Goal: Task Accomplishment & Management: Use online tool/utility

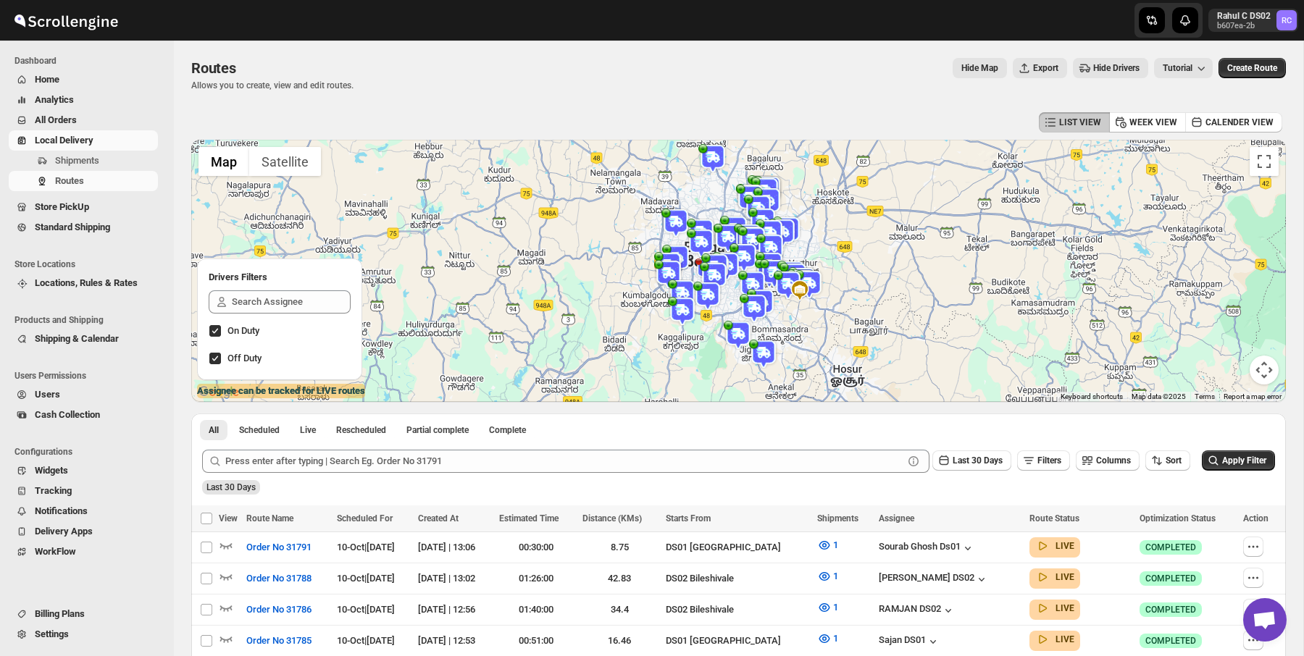
click at [753, 281] on img at bounding box center [752, 285] width 29 height 29
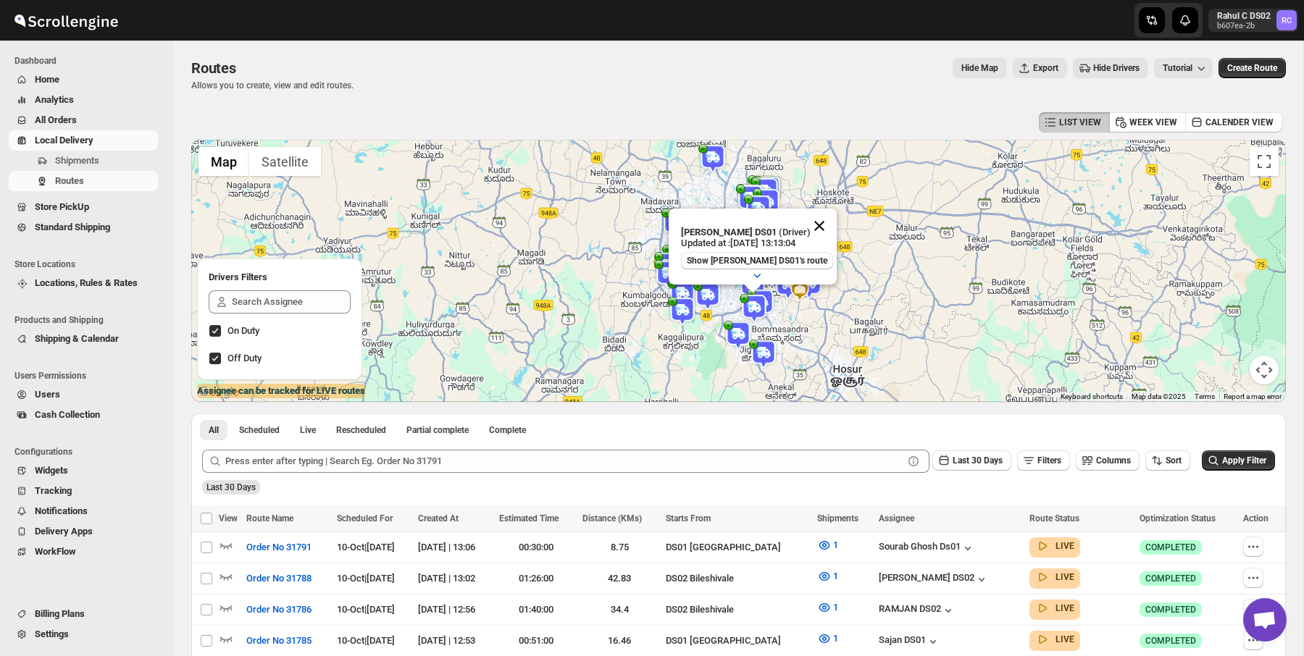
click at [817, 220] on button "Close" at bounding box center [819, 226] width 35 height 35
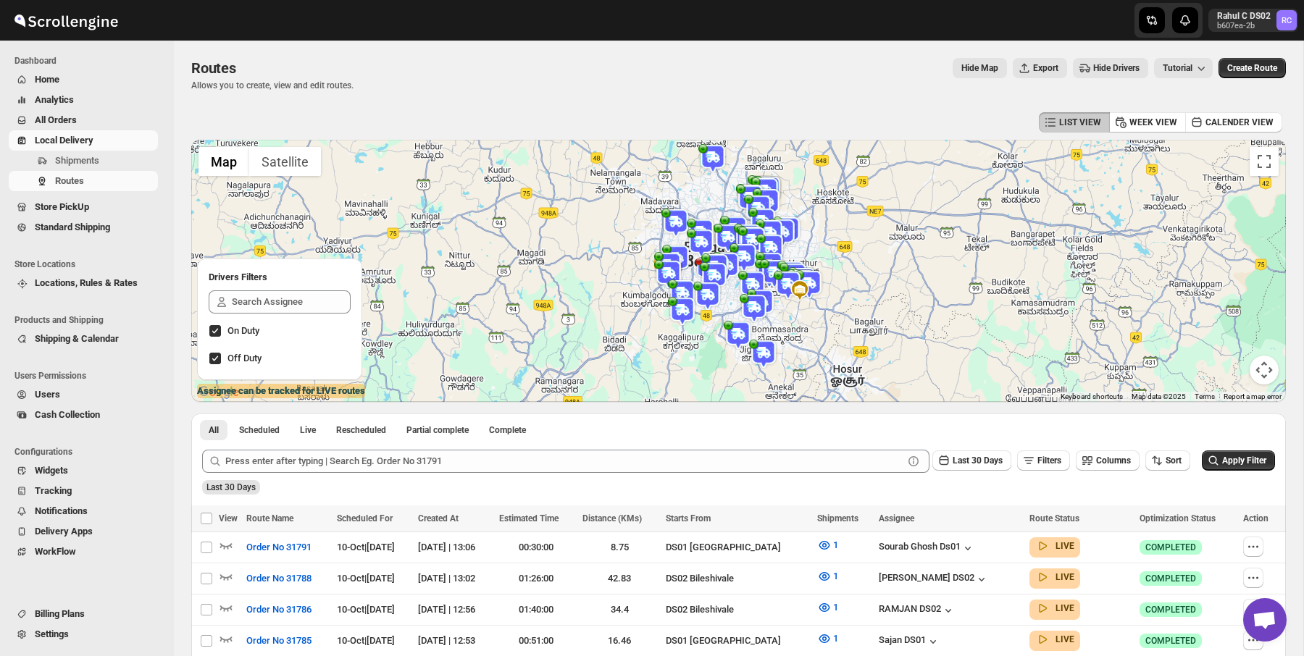
click at [706, 291] on img at bounding box center [707, 296] width 29 height 29
click at [773, 228] on button "Close" at bounding box center [755, 237] width 35 height 35
click at [678, 306] on img at bounding box center [682, 311] width 29 height 29
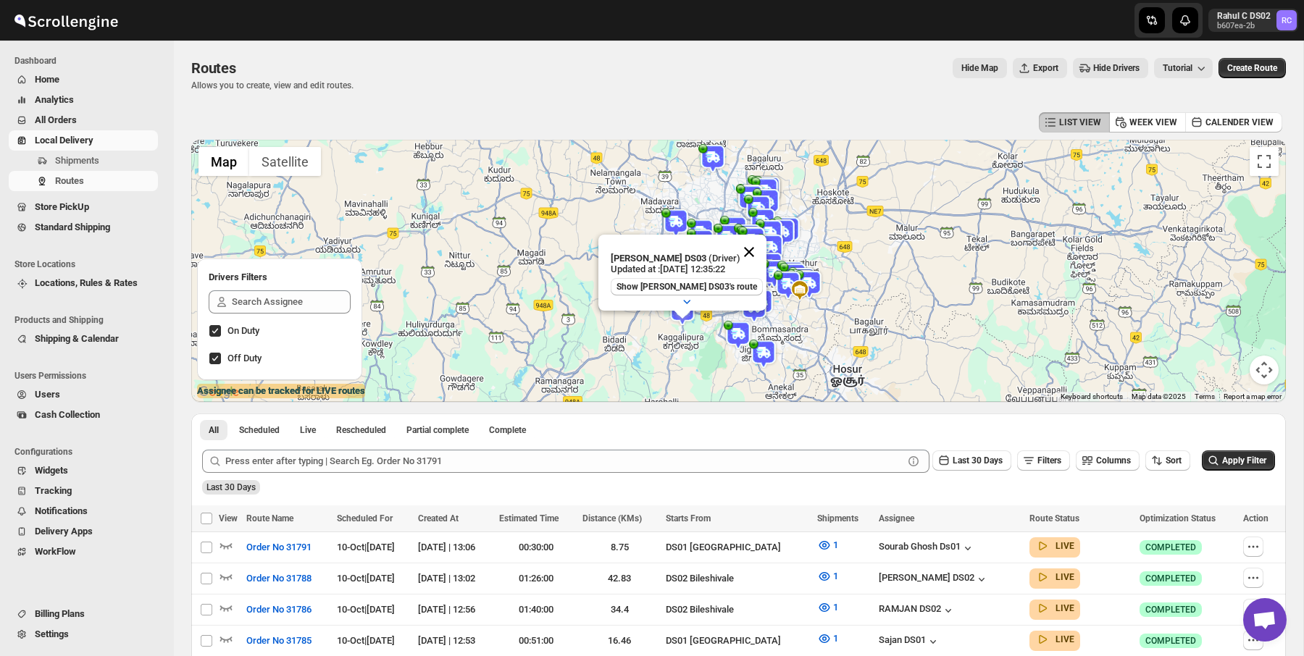
click at [747, 244] on button "Close" at bounding box center [749, 252] width 35 height 35
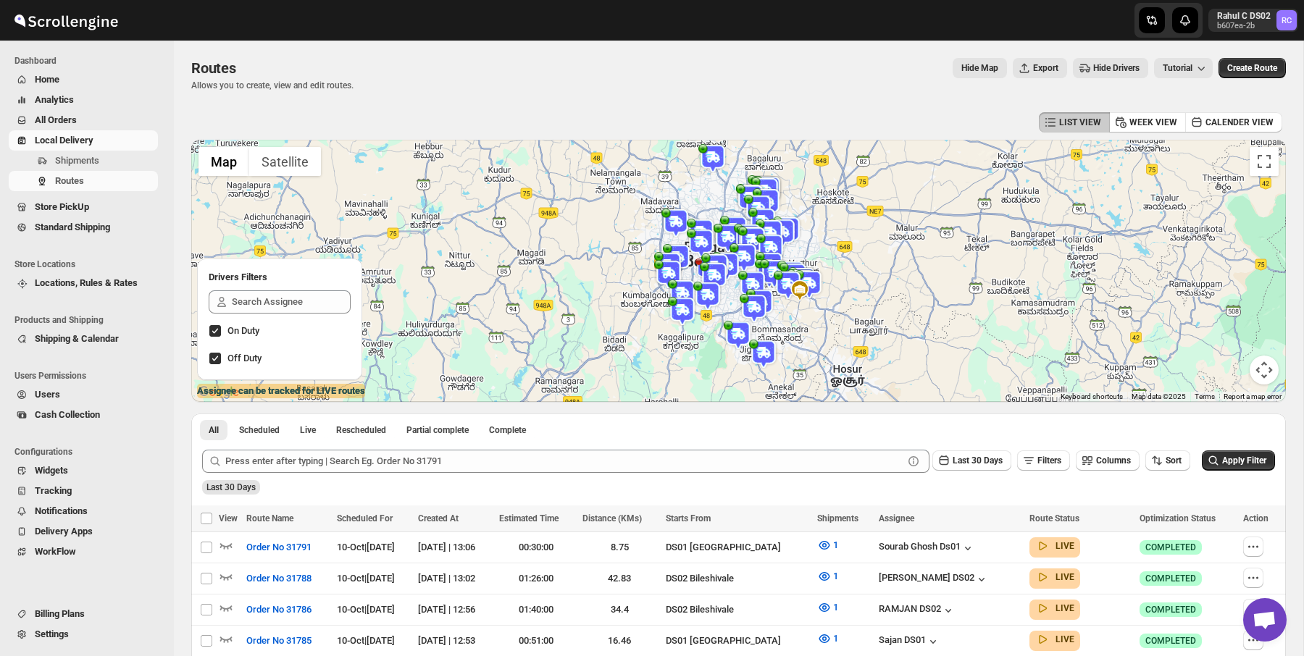
click at [788, 272] on img at bounding box center [788, 285] width 29 height 29
click at [845, 224] on button "Close" at bounding box center [846, 226] width 35 height 35
click at [752, 232] on img at bounding box center [752, 241] width 29 height 29
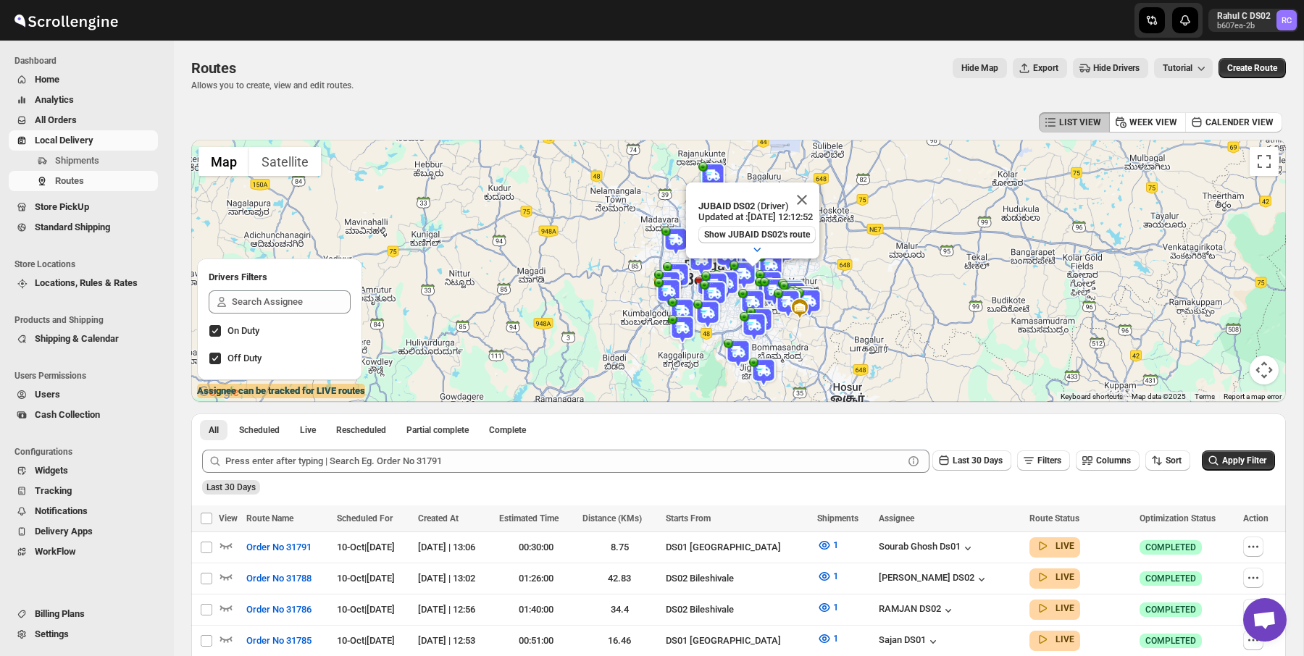
click at [734, 266] on img at bounding box center [744, 275] width 29 height 29
click at [801, 218] on button "Close" at bounding box center [791, 215] width 35 height 35
click at [682, 248] on img at bounding box center [675, 240] width 29 height 29
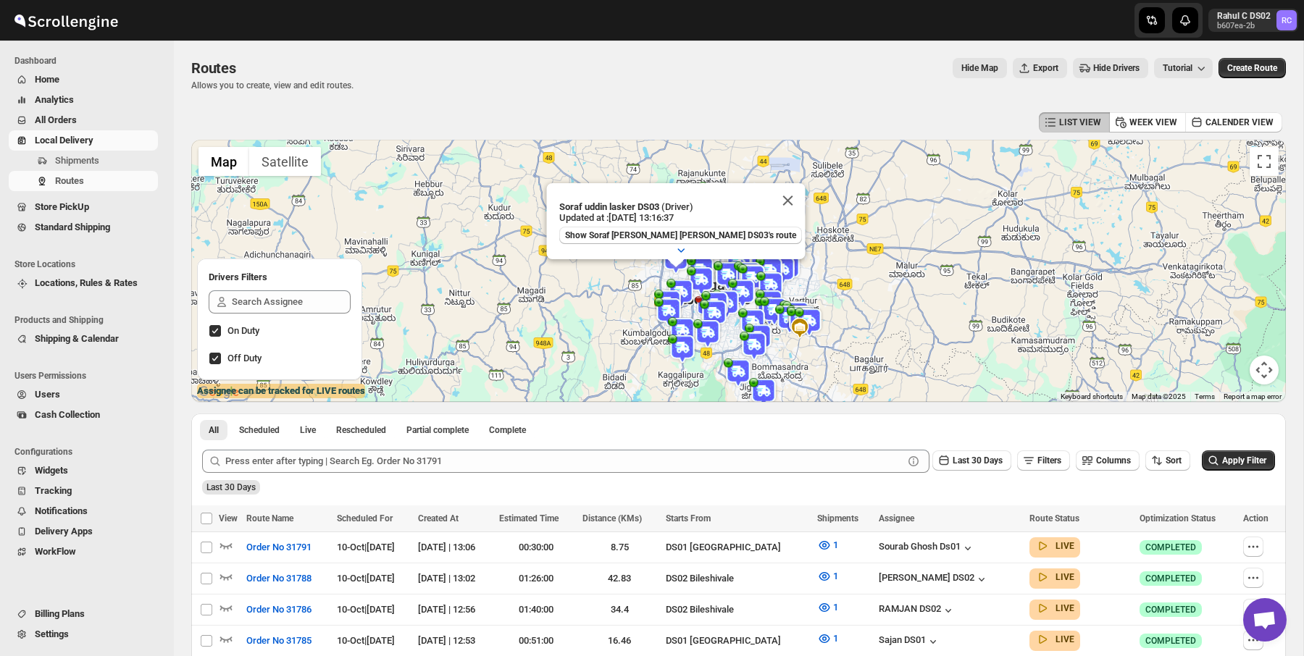
click at [670, 300] on img at bounding box center [668, 312] width 29 height 29
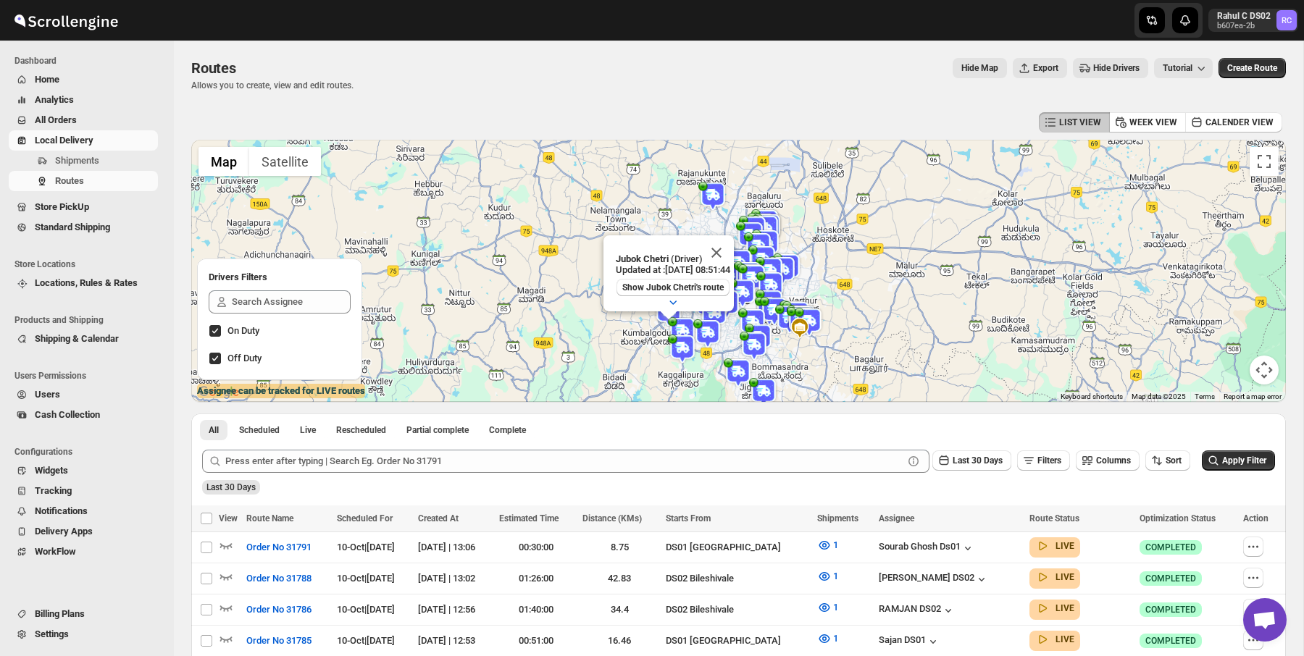
click at [758, 221] on img at bounding box center [753, 230] width 29 height 29
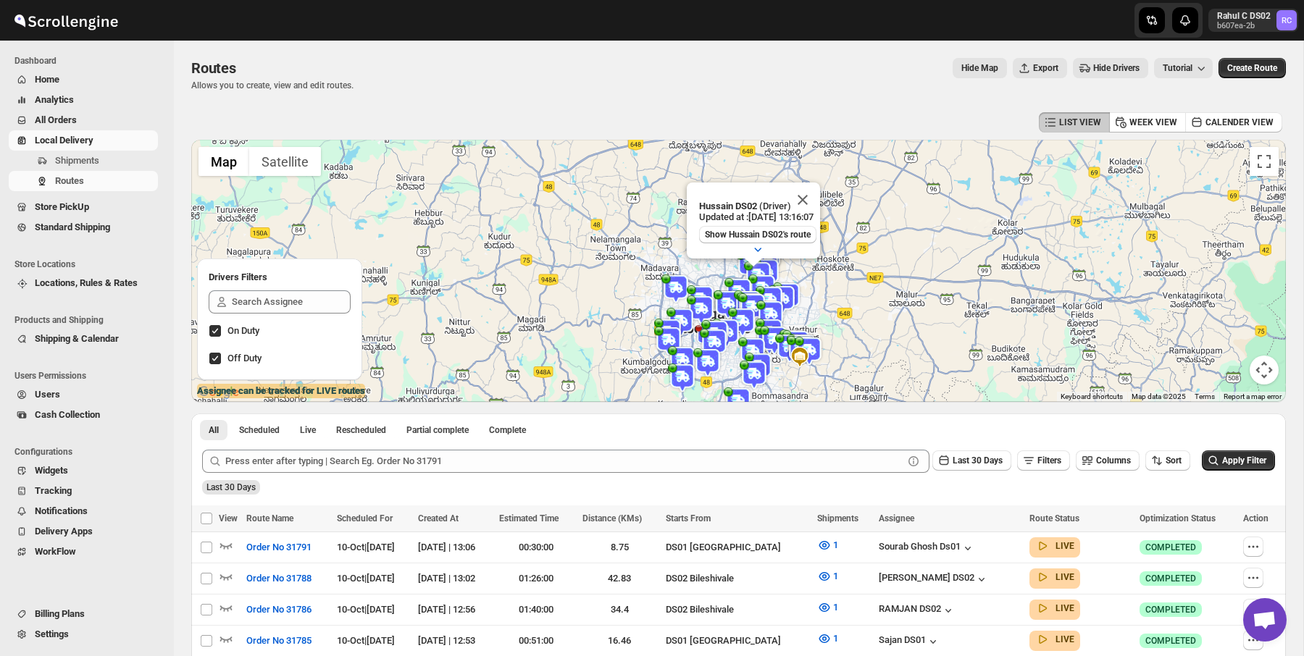
click at [725, 327] on img at bounding box center [715, 334] width 29 height 29
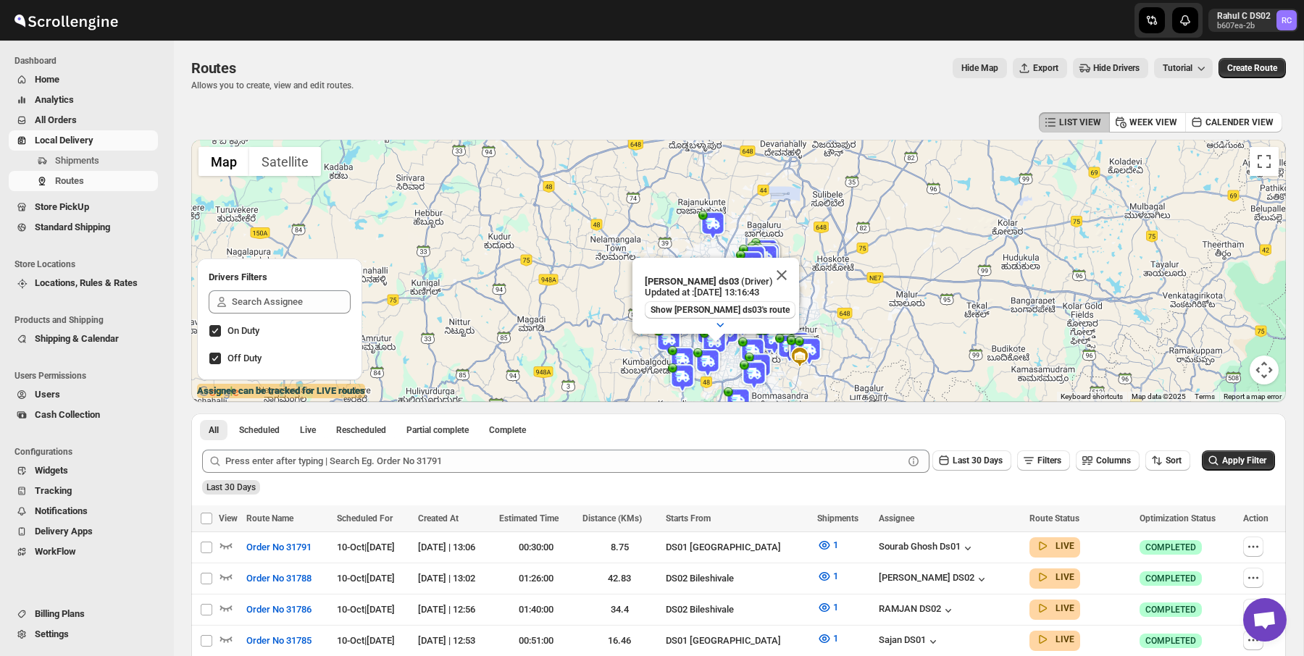
click at [753, 100] on div "Routes. This page is ready Routes Allows you to create, view and edit routes. H…" at bounding box center [738, 75] width 1095 height 68
click at [650, 22] on div at bounding box center [652, 20] width 348 height 41
click at [790, 280] on button "Close" at bounding box center [781, 275] width 35 height 35
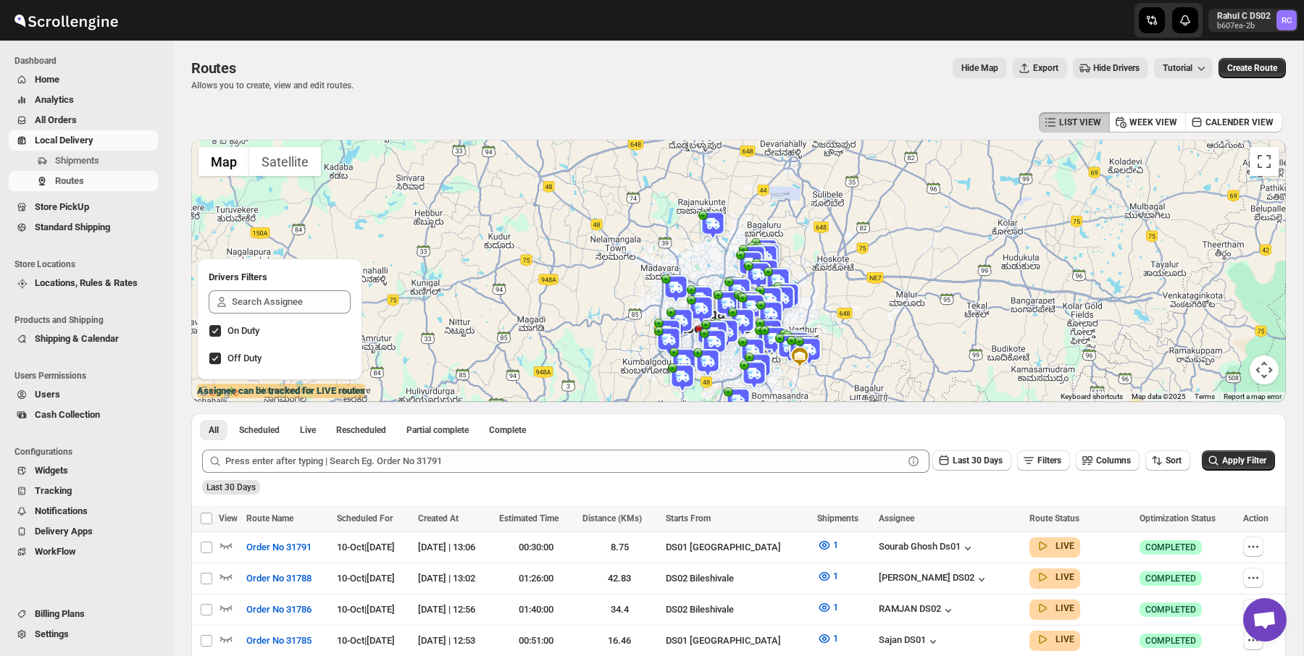
click at [773, 280] on img at bounding box center [778, 281] width 29 height 29
click at [794, 117] on div "LIST VIEW WEEK VIEW CALENDER VIEW" at bounding box center [738, 123] width 1095 height 28
click at [741, 117] on div "LIST VIEW WEEK VIEW CALENDER VIEW" at bounding box center [738, 123] width 1095 height 28
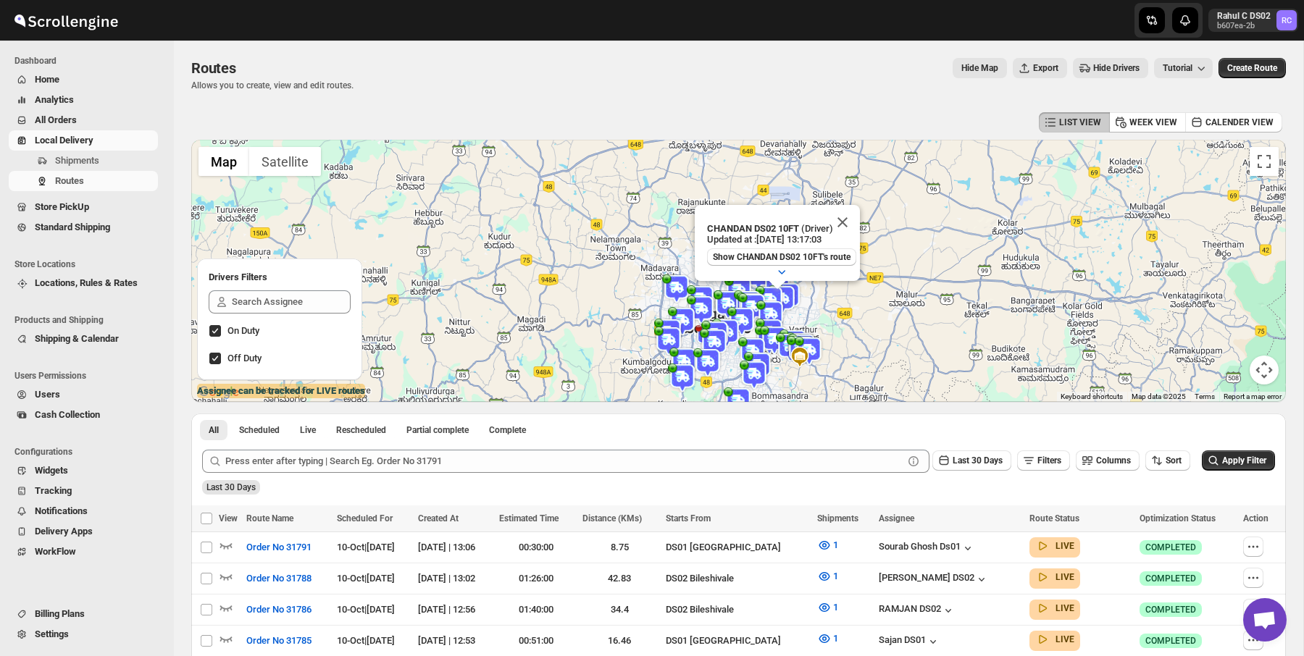
click at [62, 70] on button "Home" at bounding box center [83, 80] width 149 height 20
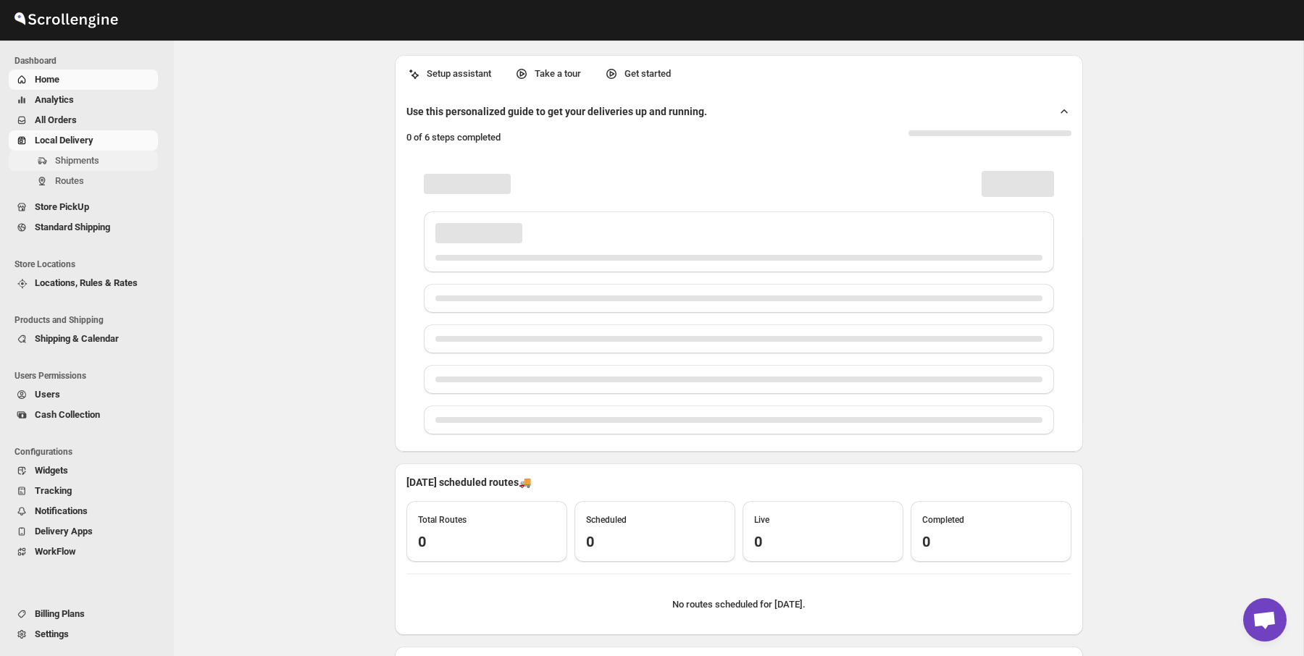
click at [80, 161] on span "Shipments" at bounding box center [77, 160] width 44 height 11
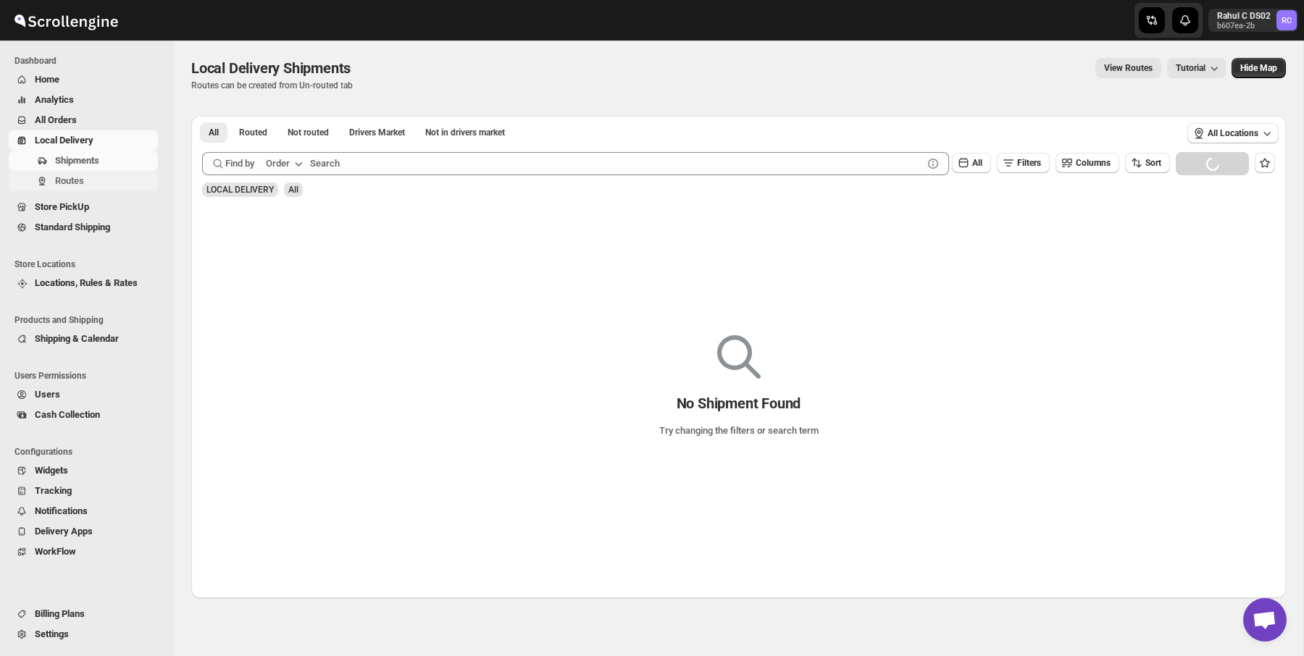
click at [80, 179] on span "Routes" at bounding box center [69, 180] width 29 height 11
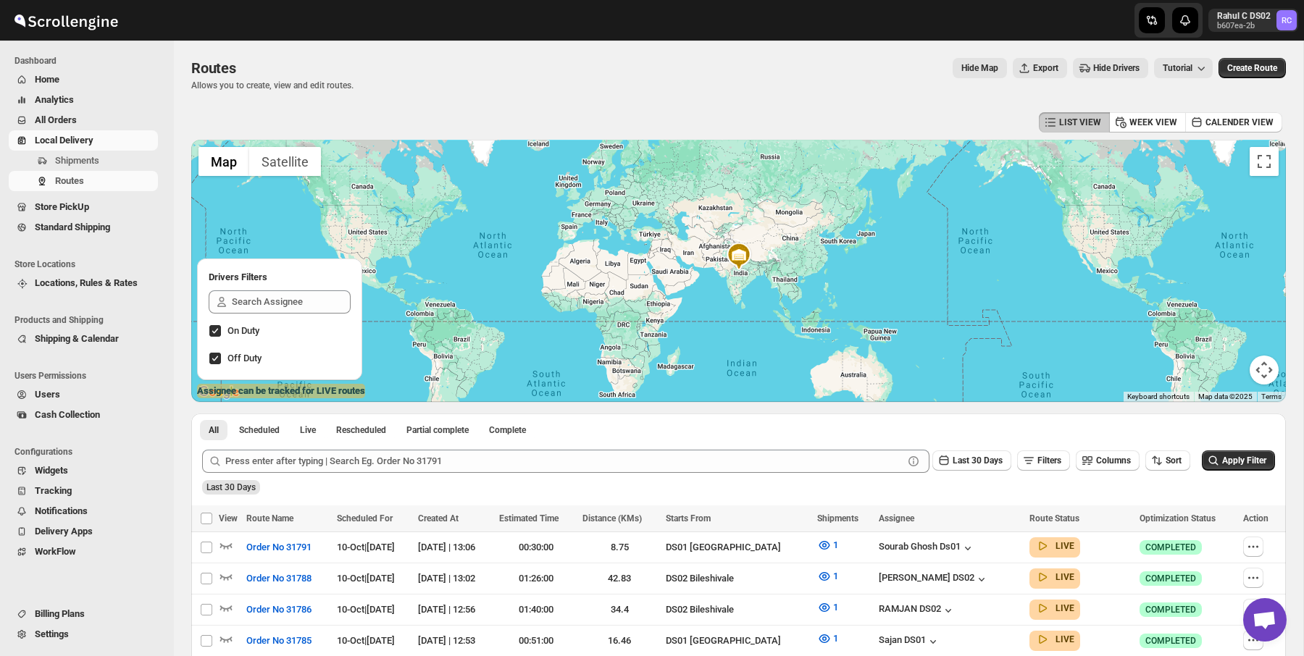
click at [657, 110] on div "LIST VIEW WEEK VIEW CALENDER VIEW" at bounding box center [738, 123] width 1095 height 28
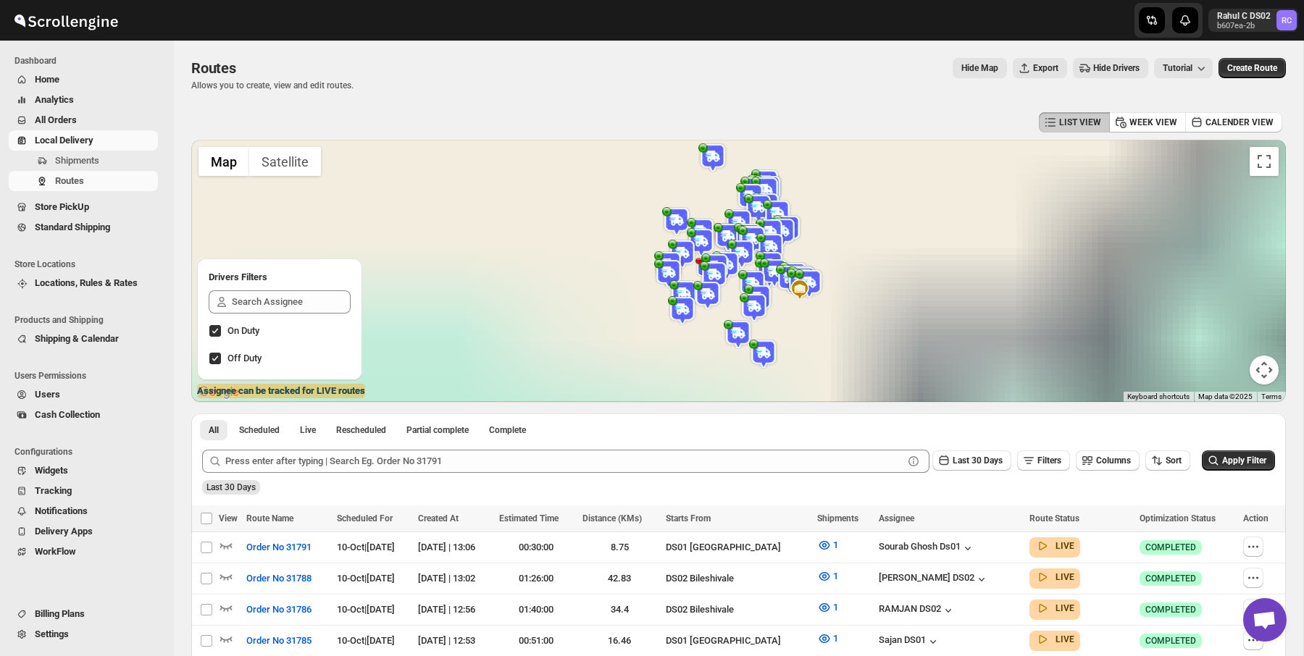
click at [729, 99] on div "Routes. This page is ready Routes Allows you to create, view and edit routes. H…" at bounding box center [738, 75] width 1095 height 68
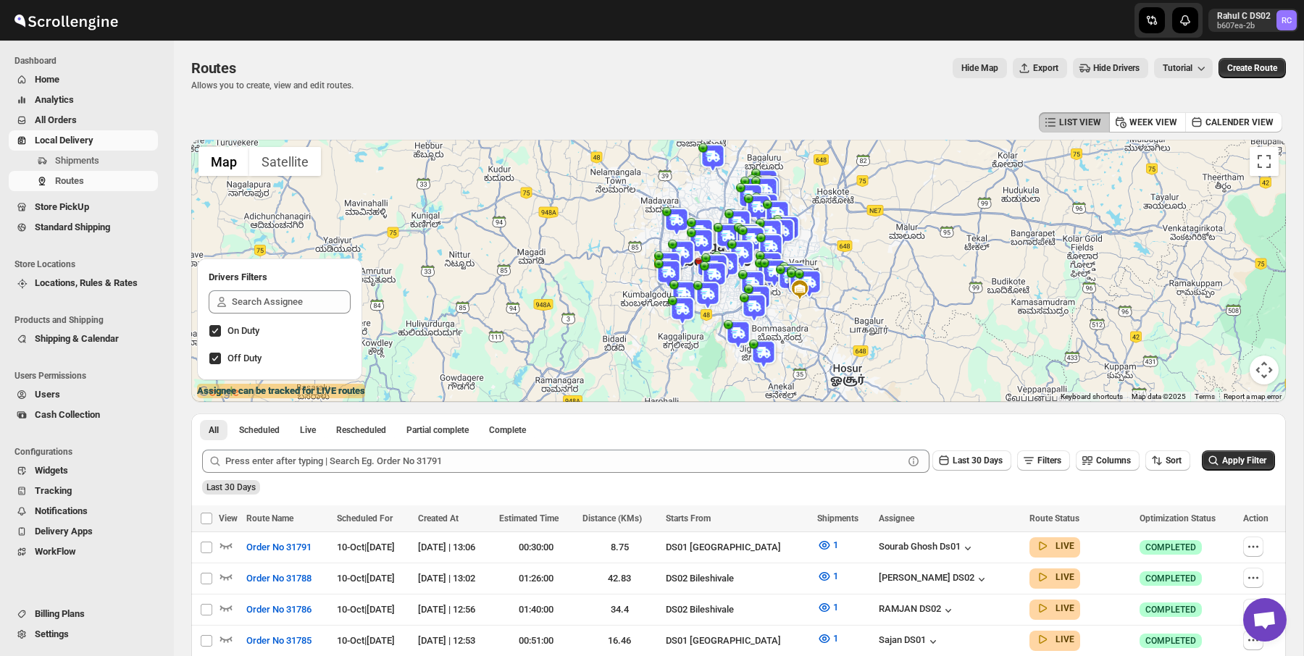
click at [670, 253] on img at bounding box center [668, 265] width 29 height 29
click at [679, 243] on span "Show Faruk Ds03's route" at bounding box center [673, 241] width 96 height 12
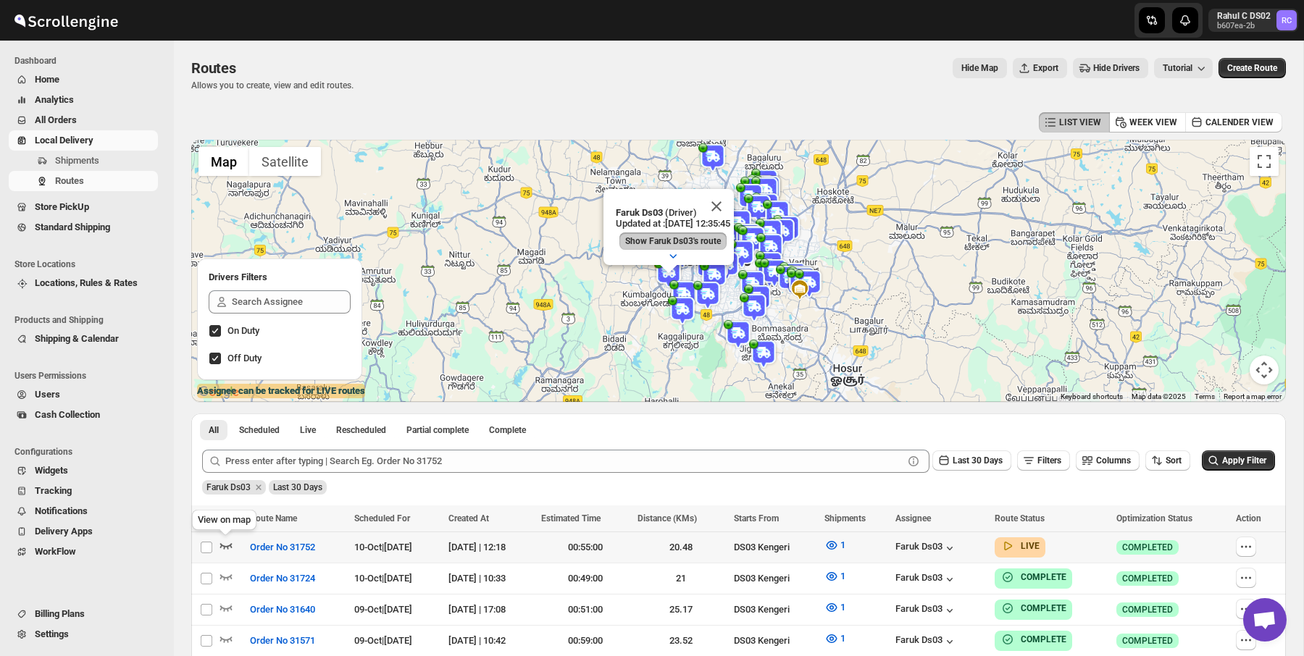
click at [222, 543] on icon "button" at bounding box center [226, 545] width 14 height 14
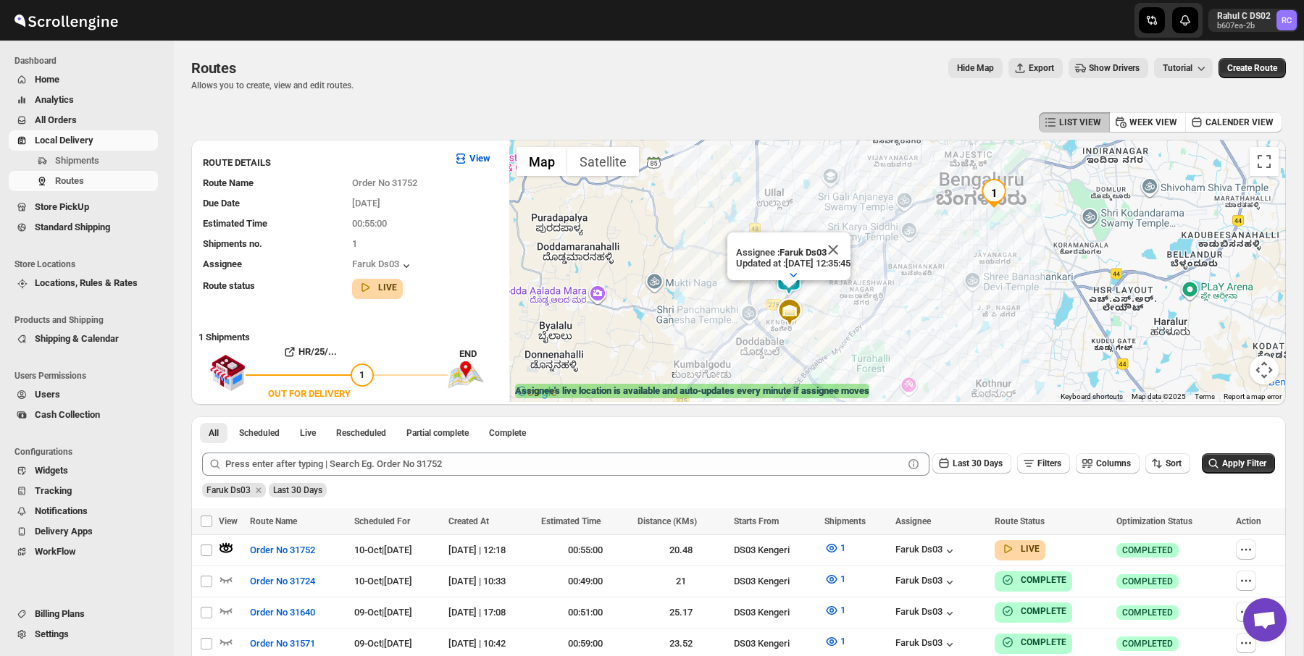
click at [1109, 77] on button "Show Drivers" at bounding box center [1109, 68] width 80 height 20
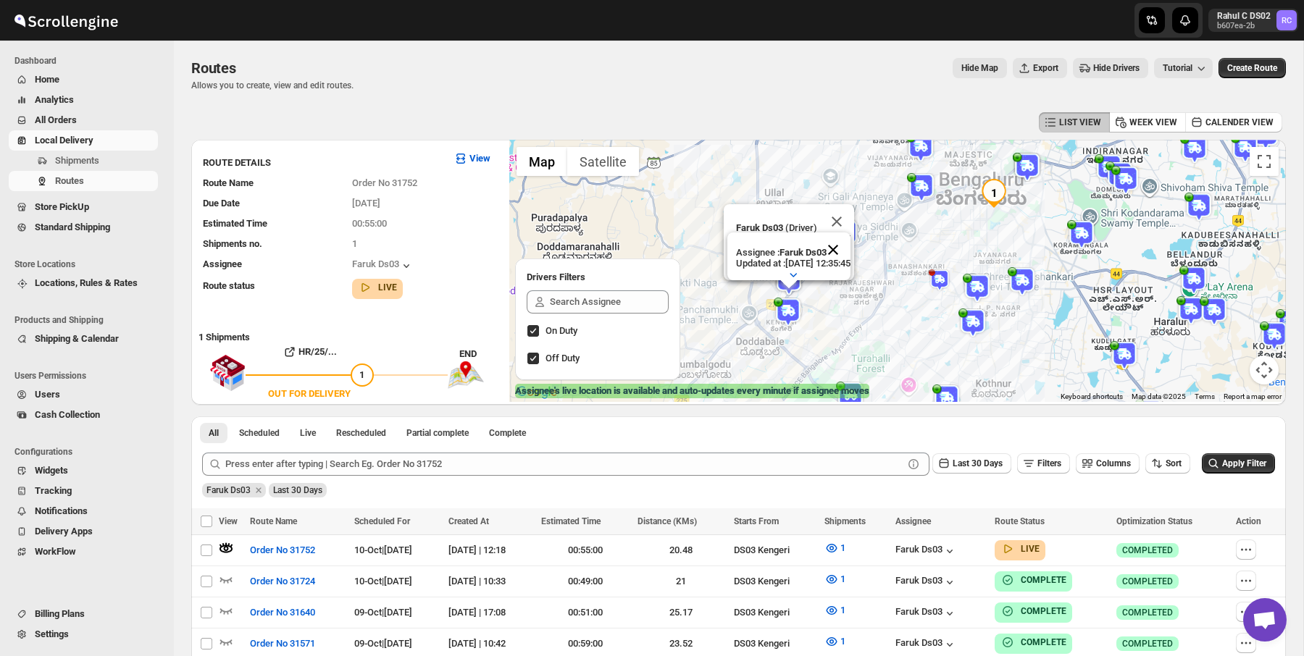
click at [850, 248] on button "Close" at bounding box center [833, 250] width 35 height 35
click at [854, 213] on button "Close" at bounding box center [836, 221] width 35 height 35
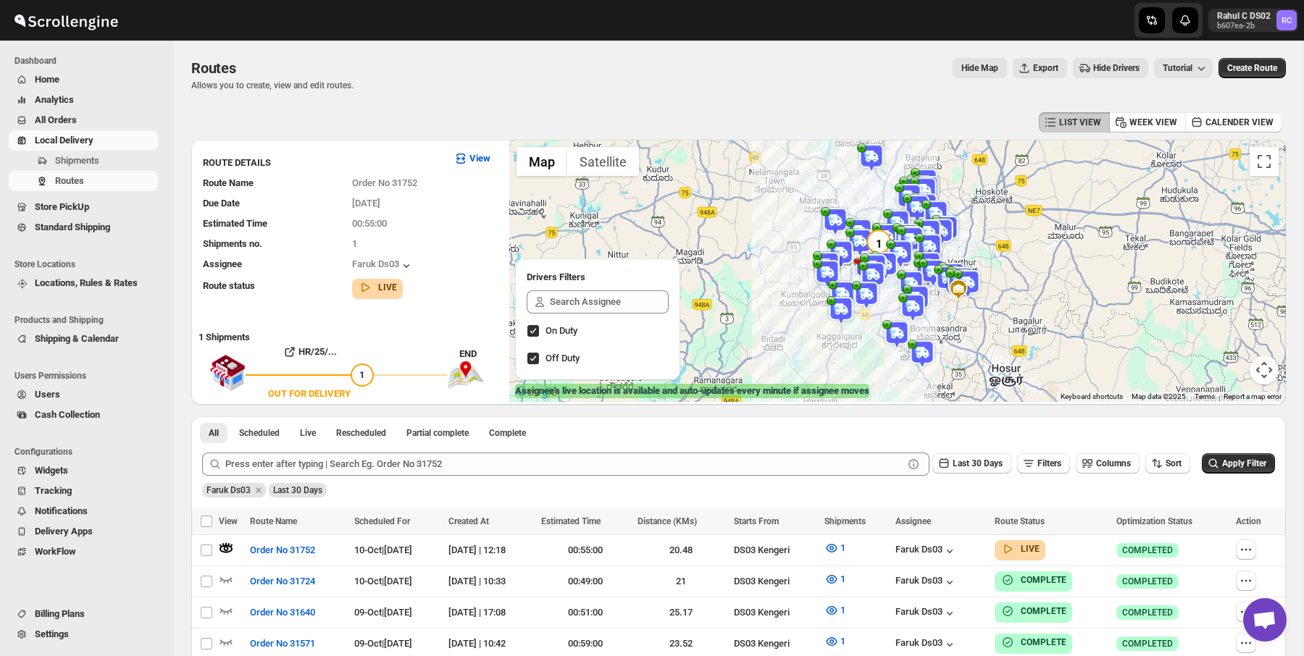
click at [868, 295] on img at bounding box center [866, 295] width 29 height 29
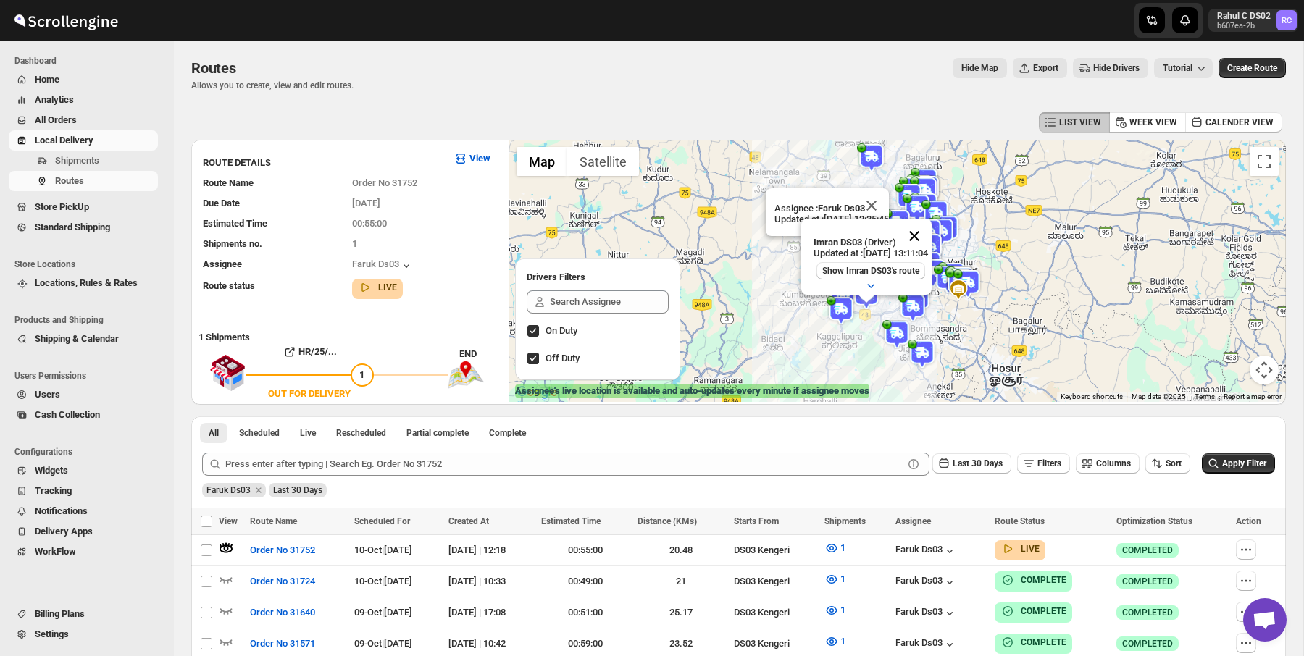
click at [932, 235] on button "Close" at bounding box center [914, 236] width 35 height 35
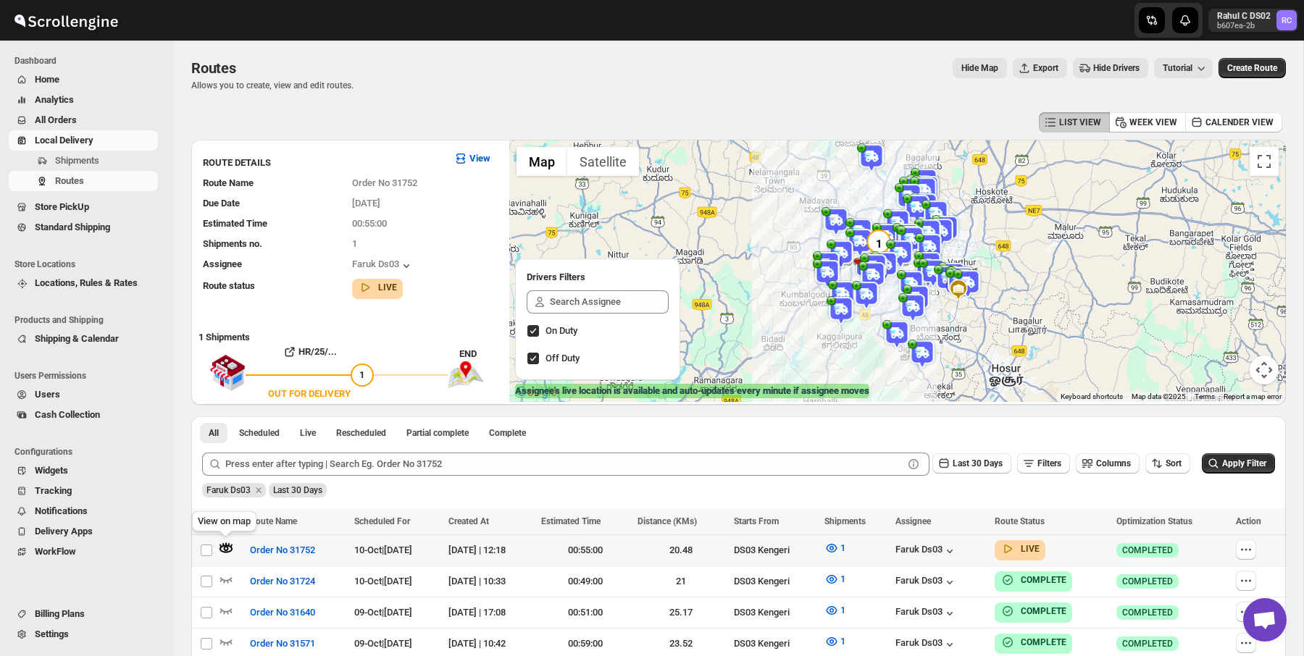
click at [223, 543] on icon "button" at bounding box center [223, 545] width 2 height 4
